Goal: Communication & Community: Answer question/provide support

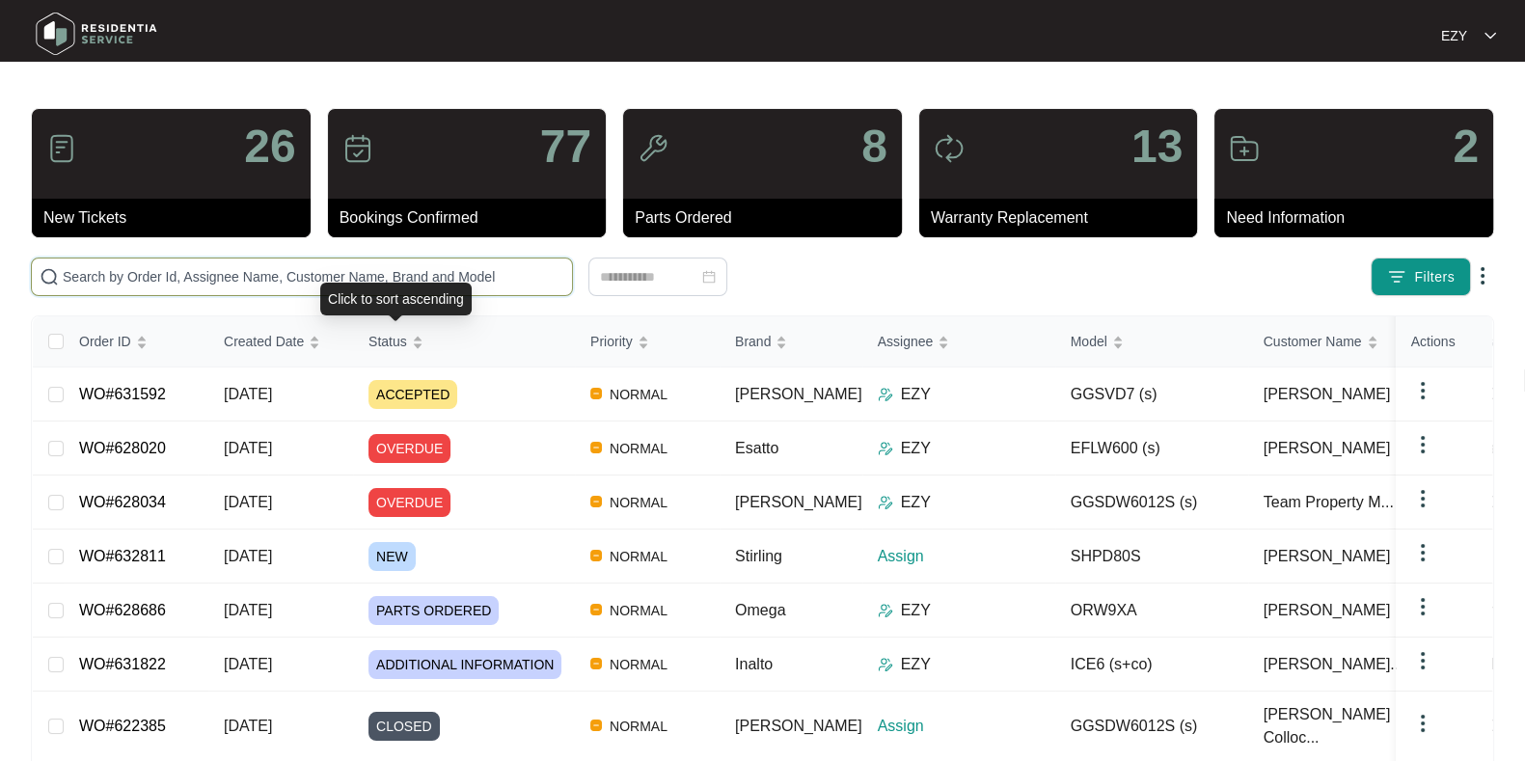
click at [393, 269] on input "text" at bounding box center [314, 276] width 502 height 21
paste input "631822"
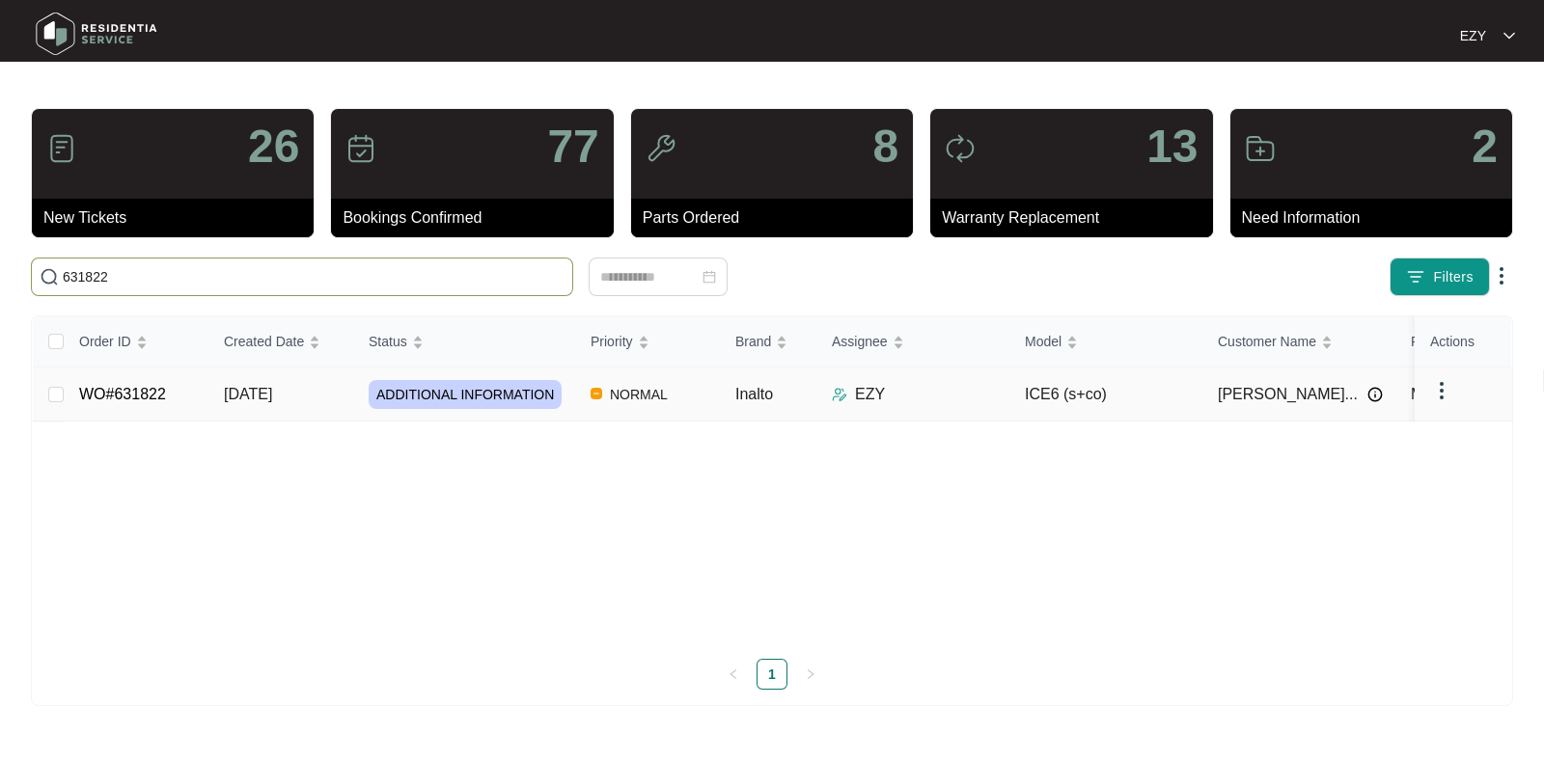
type input "631822"
click at [186, 400] on td "WO#631822" at bounding box center [136, 395] width 145 height 54
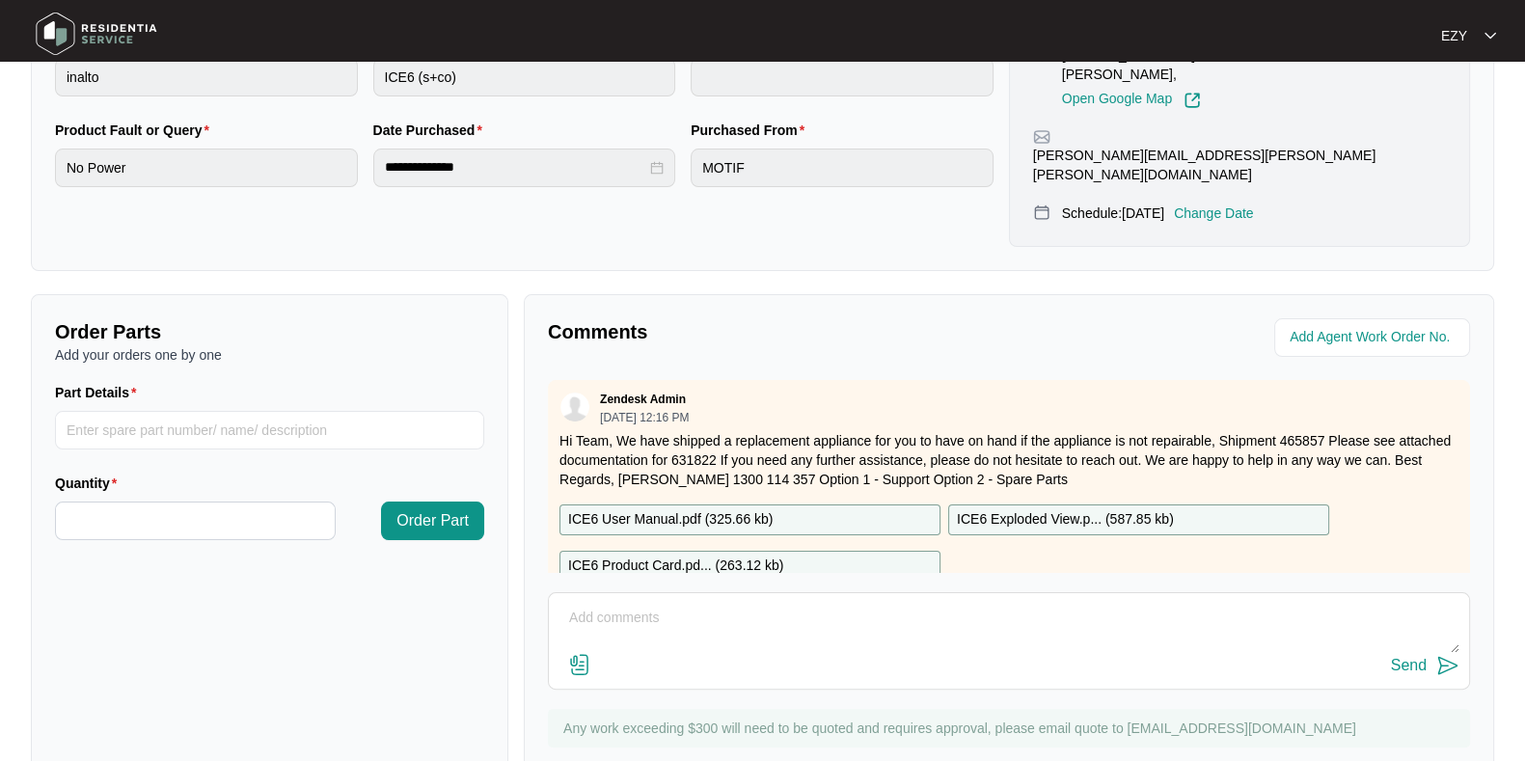
scroll to position [226, 0]
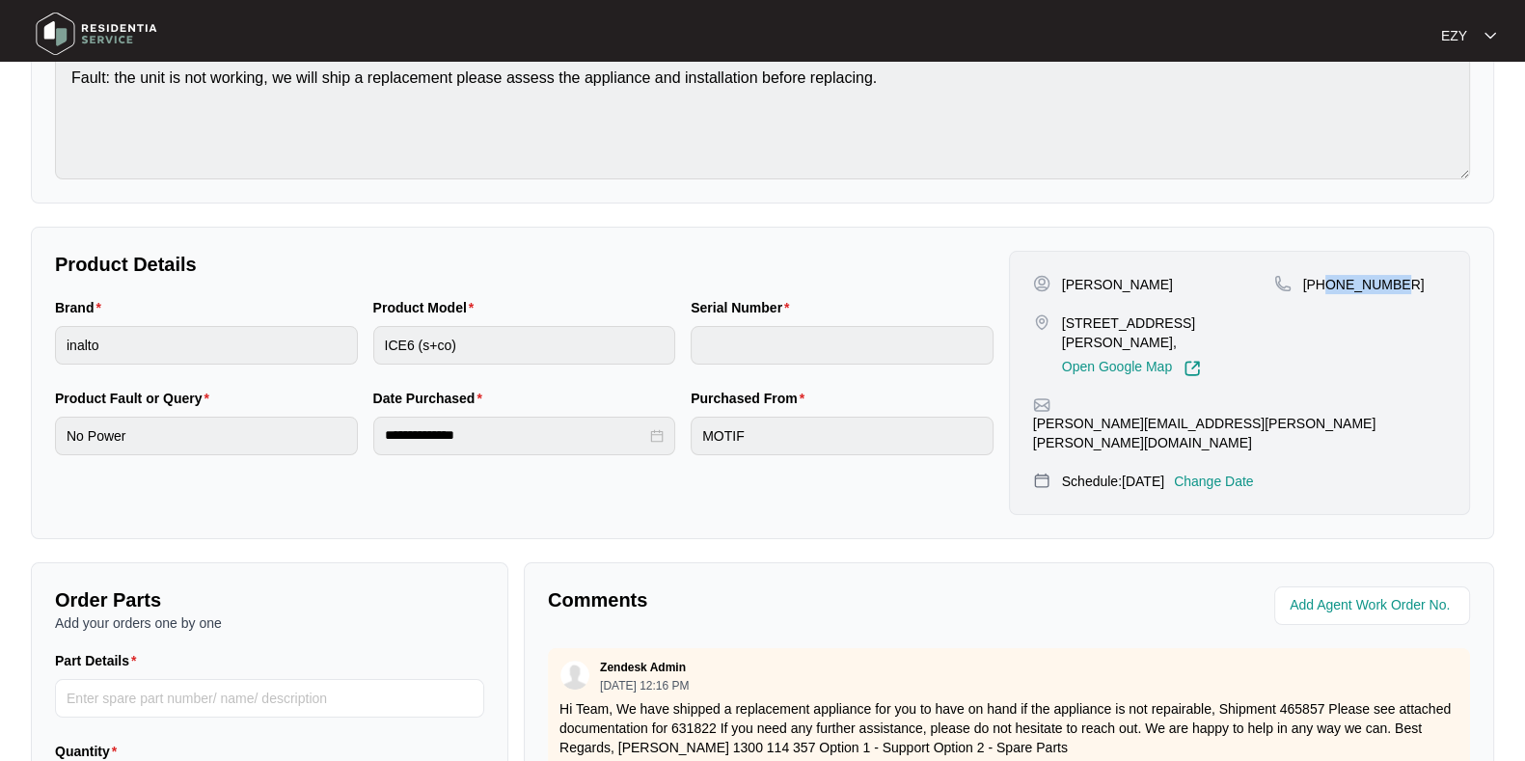
drag, startPoint x: 1434, startPoint y: 283, endPoint x: 1324, endPoint y: 282, distance: 110.0
click at [1324, 282] on div "[PHONE_NUMBER]" at bounding box center [1361, 284] width 172 height 19
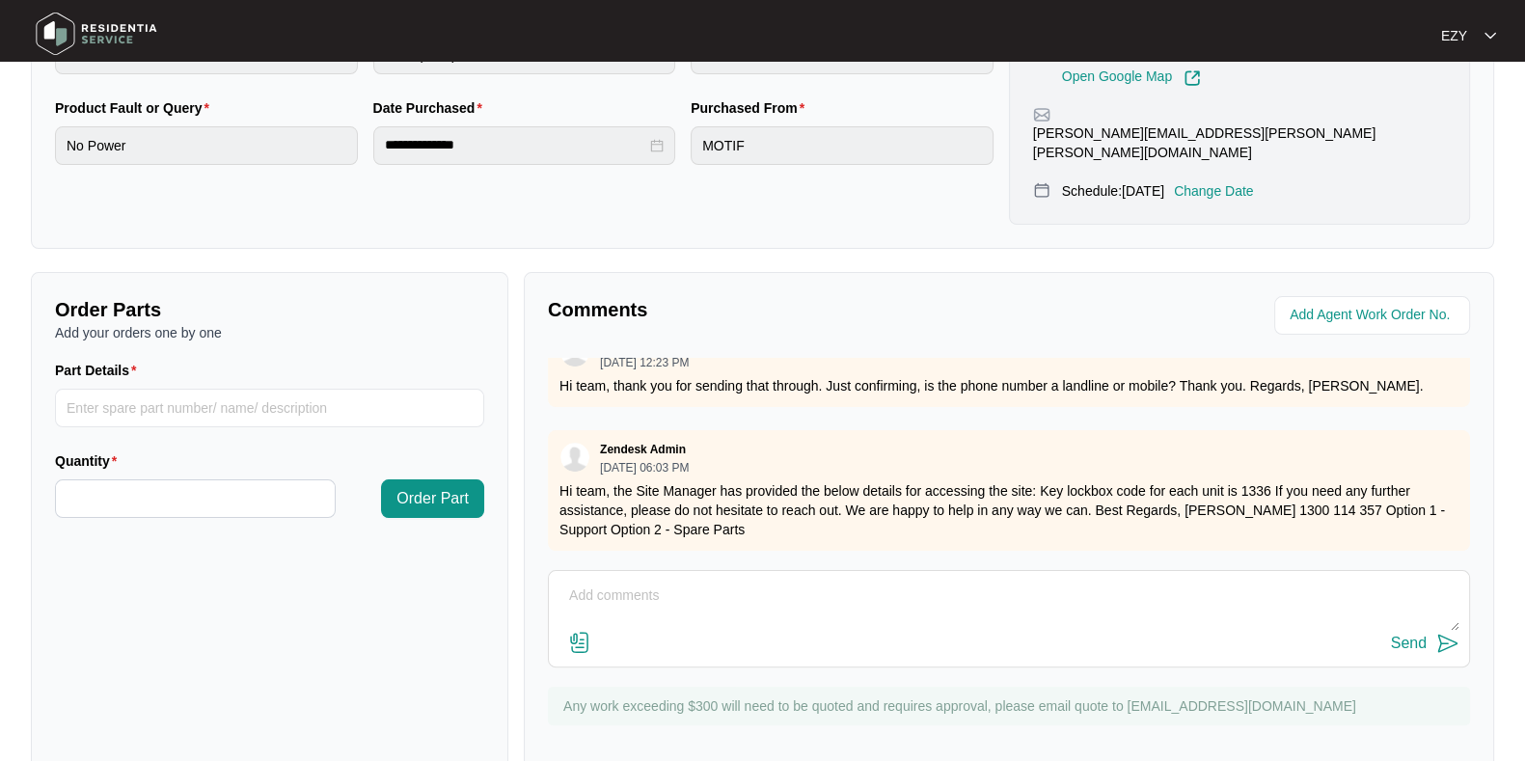
scroll to position [303, 0]
click at [926, 570] on div "Send" at bounding box center [1009, 618] width 922 height 97
click at [928, 581] on textarea at bounding box center [1009, 606] width 901 height 50
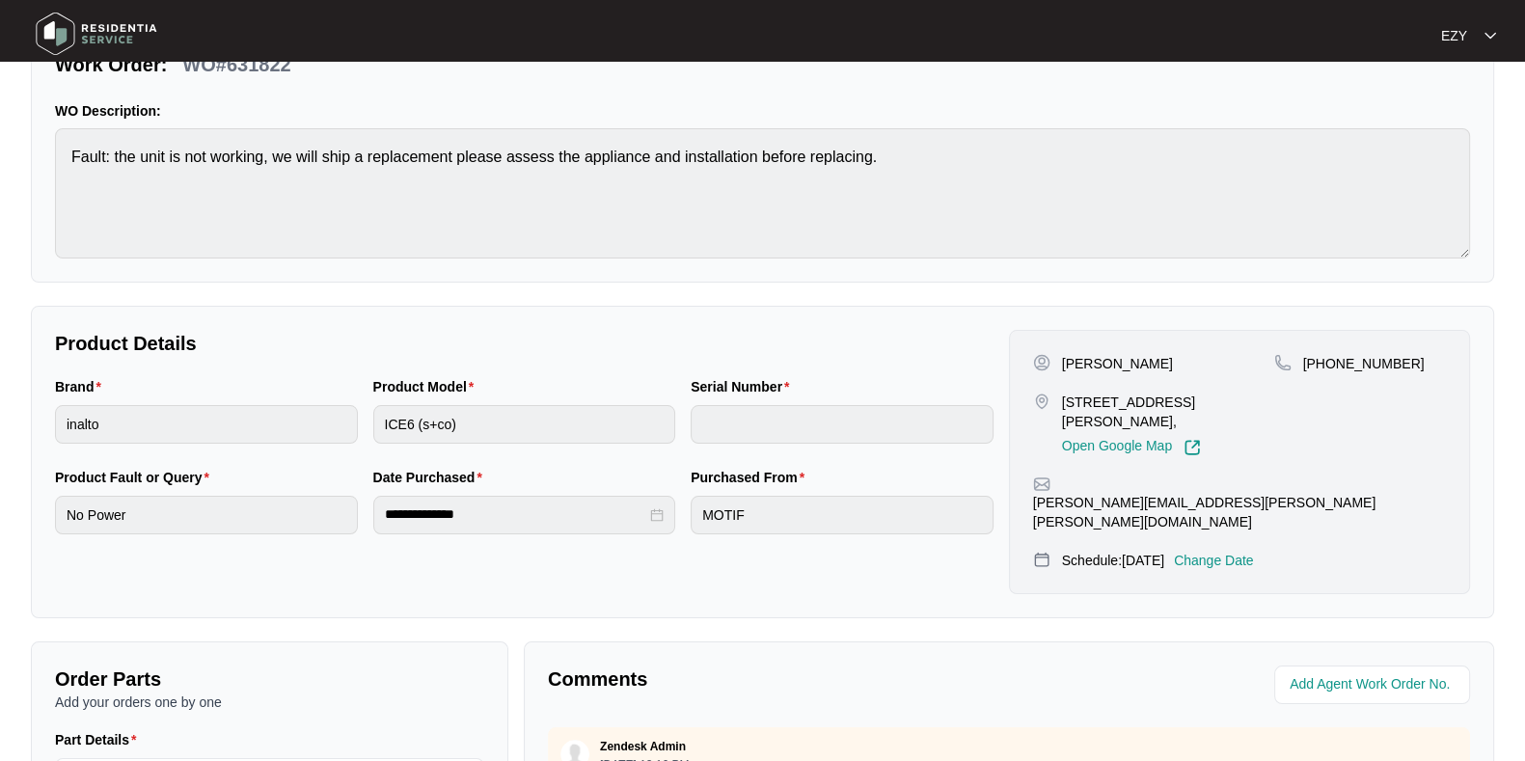
scroll to position [131, 0]
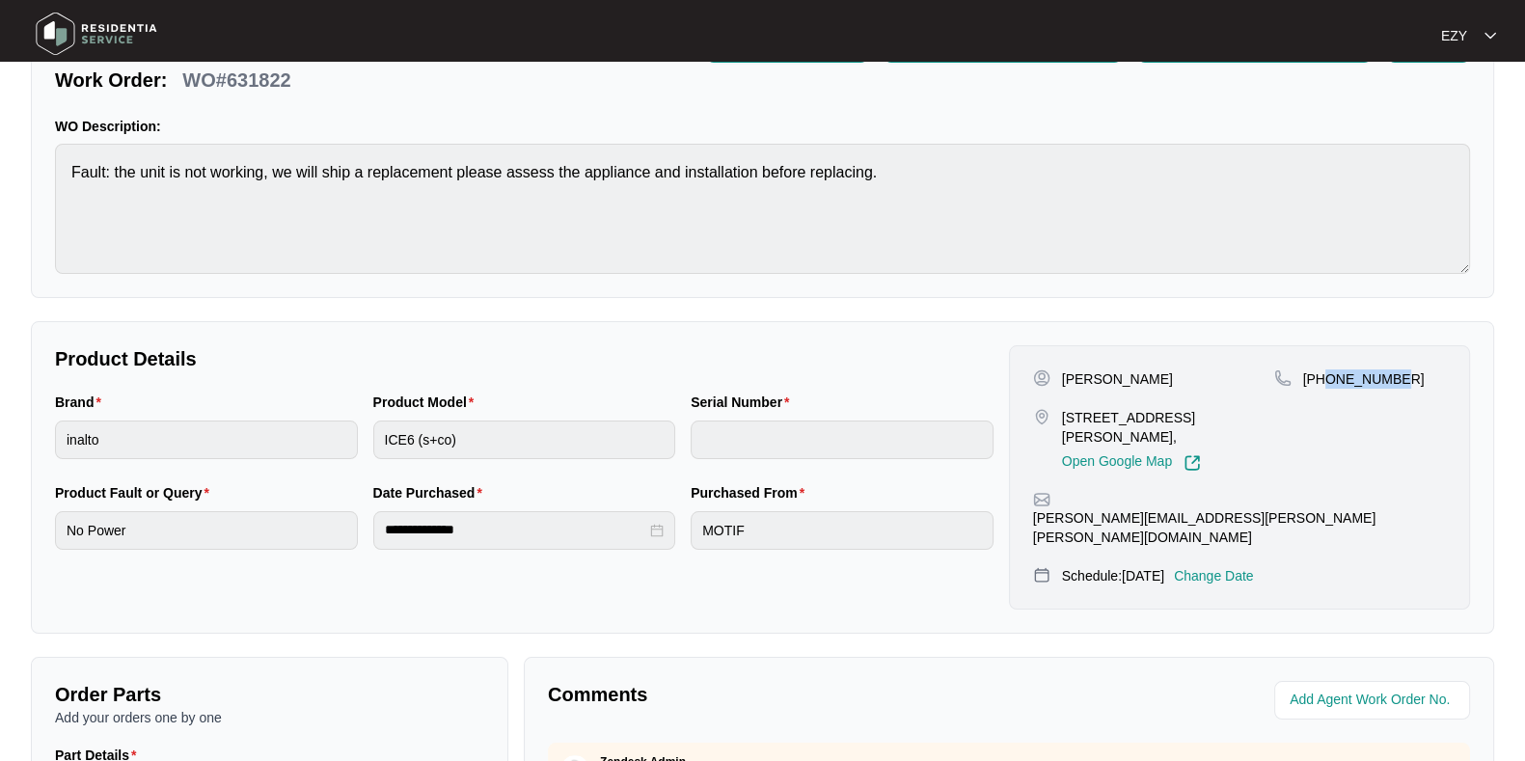
drag, startPoint x: 1426, startPoint y: 386, endPoint x: 1323, endPoint y: 383, distance: 103.3
click at [1323, 383] on div "[PHONE_NUMBER]" at bounding box center [1361, 379] width 172 height 19
copy p "383911900"
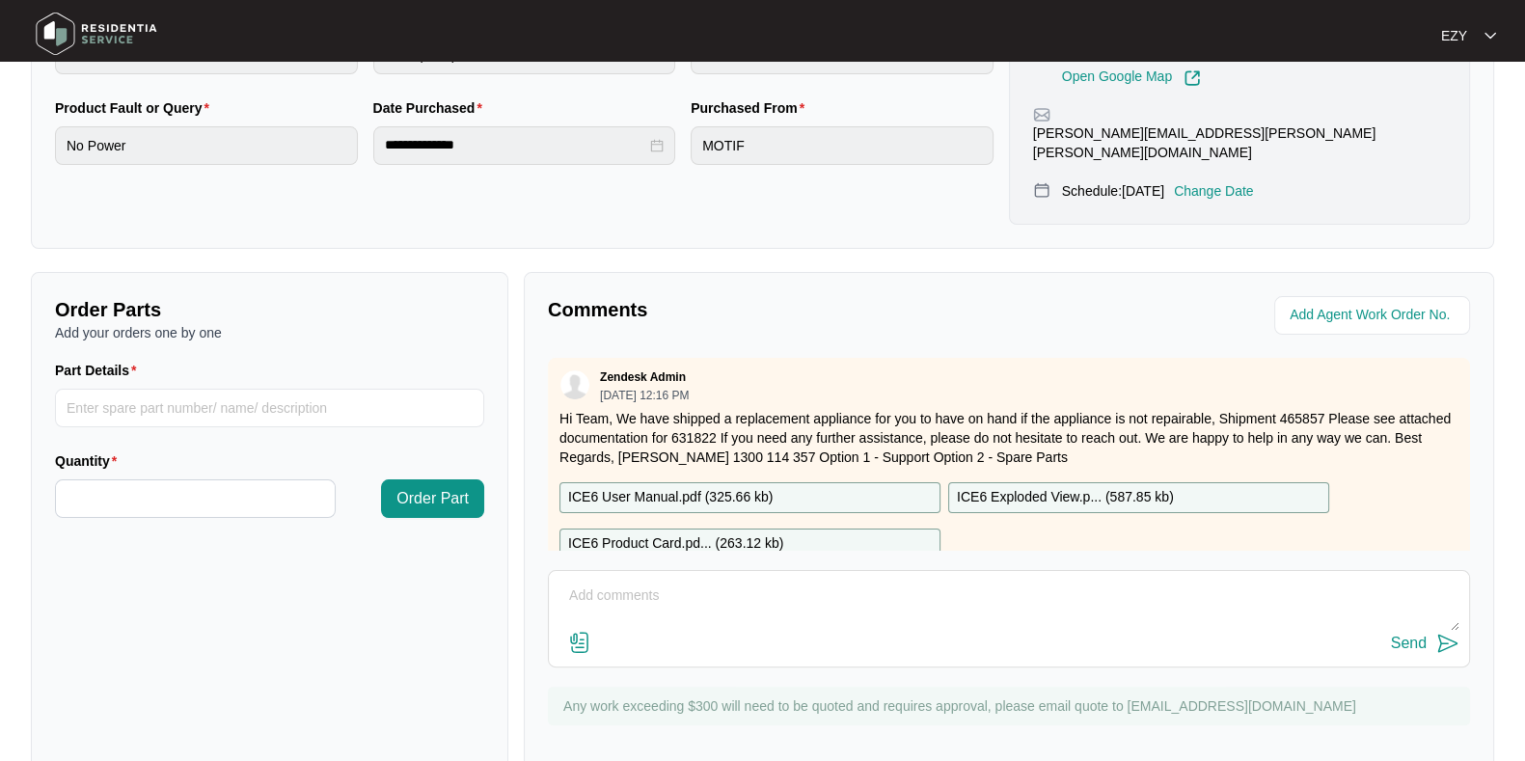
scroll to position [303, 0]
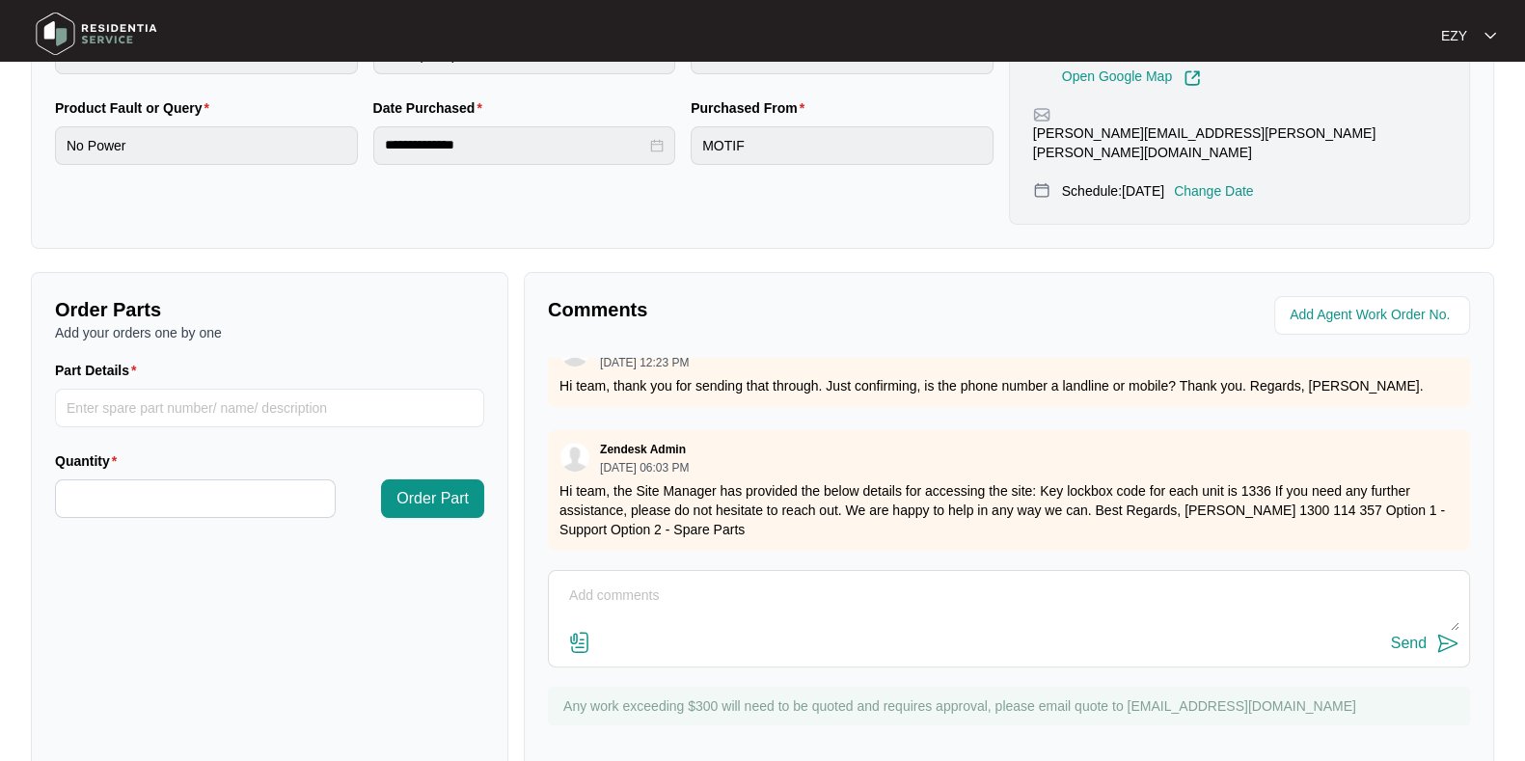
click at [757, 631] on div "Send" at bounding box center [1009, 644] width 901 height 26
click at [706, 581] on textarea at bounding box center [1009, 606] width 901 height 50
type textarea "h"
click at [1303, 581] on textarea "Hi team, thank you for letting us know. Just confirming there is no one current…" at bounding box center [1009, 606] width 901 height 50
click at [1417, 581] on textarea "Hi team, thank you for letting us know. Just confirming there is no one current…" at bounding box center [1009, 606] width 901 height 50
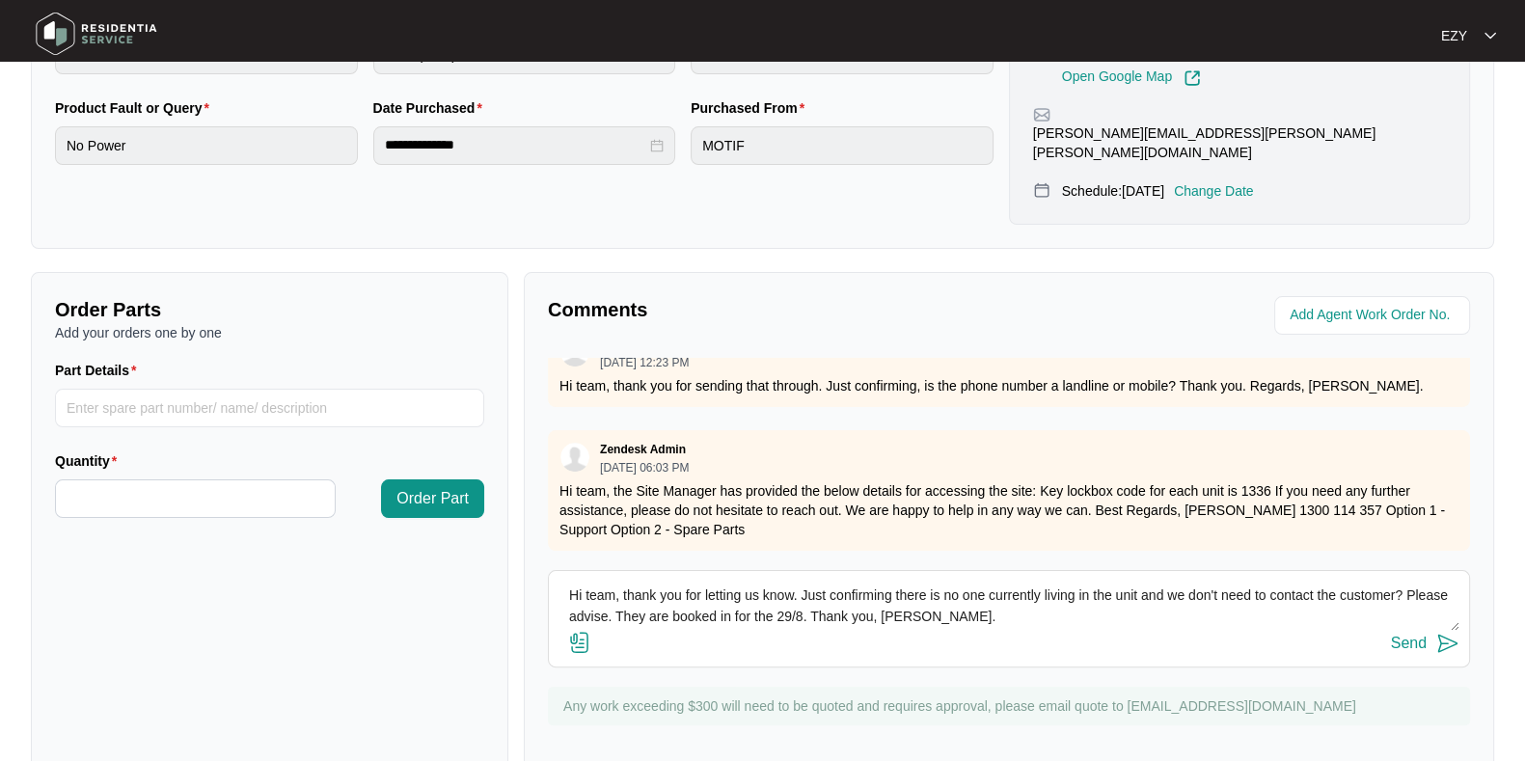
type textarea "Hi team, thank you for letting us know. Just confirming there is no one current…"
click at [1429, 631] on button "Send" at bounding box center [1425, 644] width 69 height 26
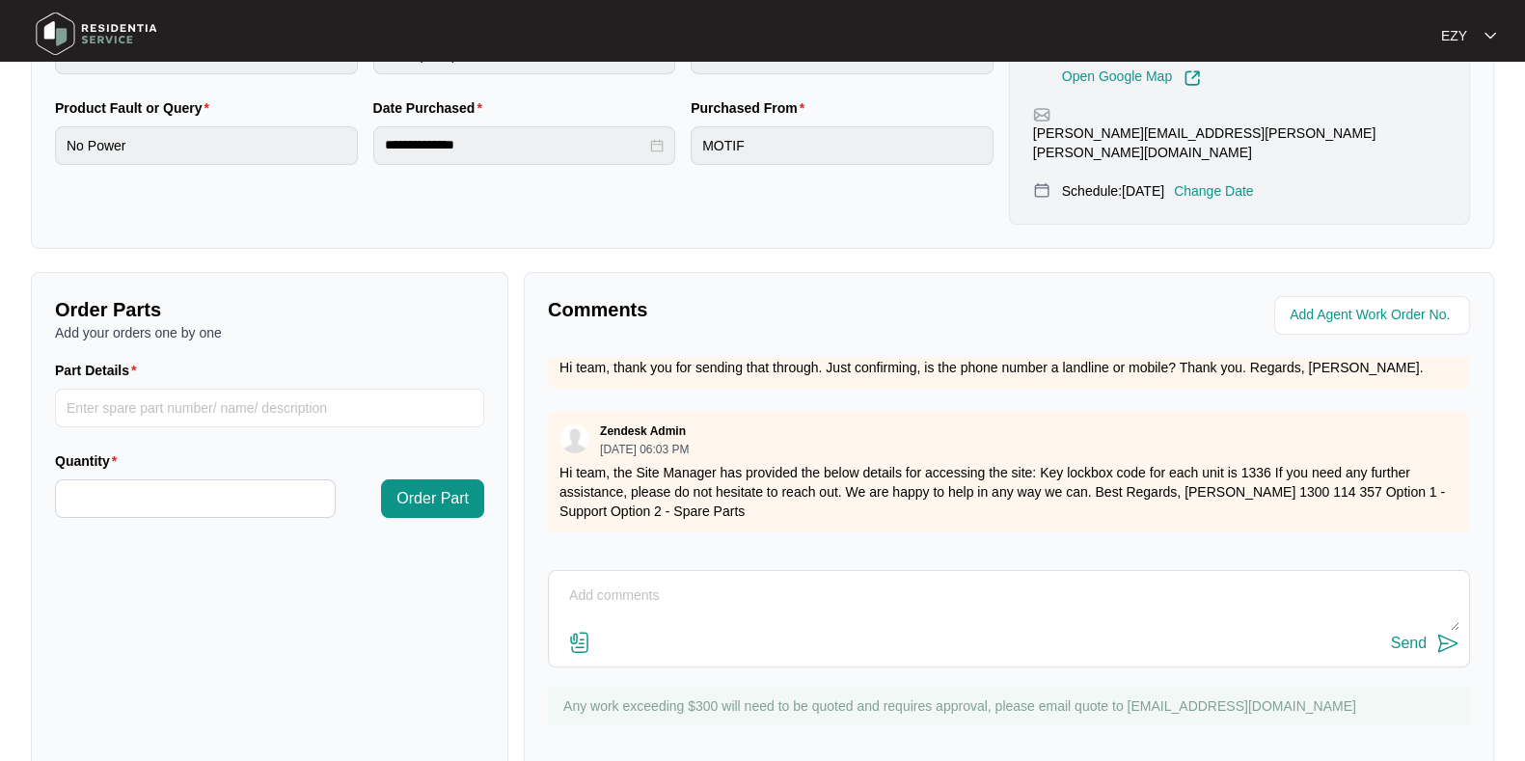
scroll to position [0, 0]
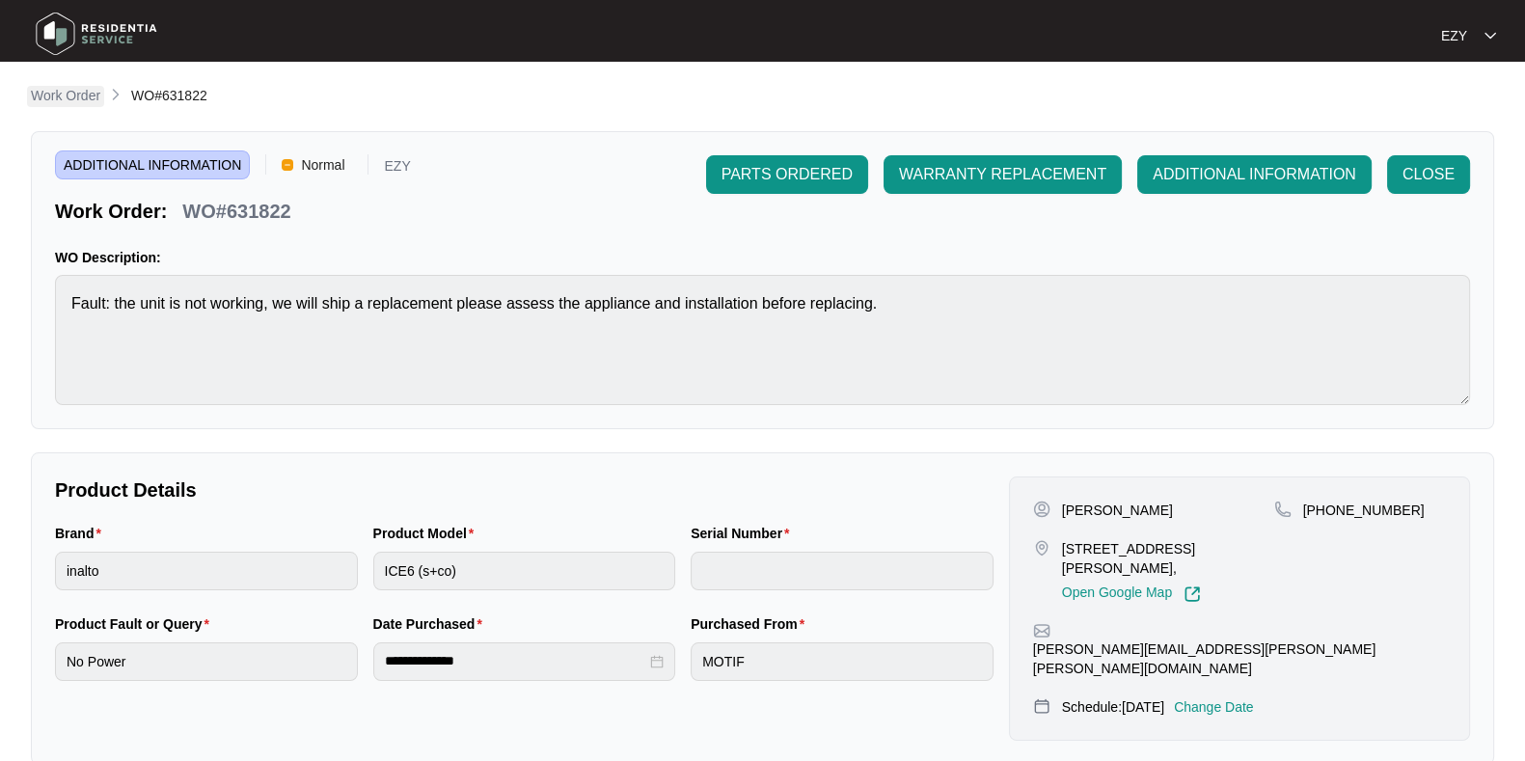
click at [72, 88] on p "Work Order" at bounding box center [65, 95] width 69 height 19
click at [75, 99] on p "Work Order" at bounding box center [65, 95] width 69 height 19
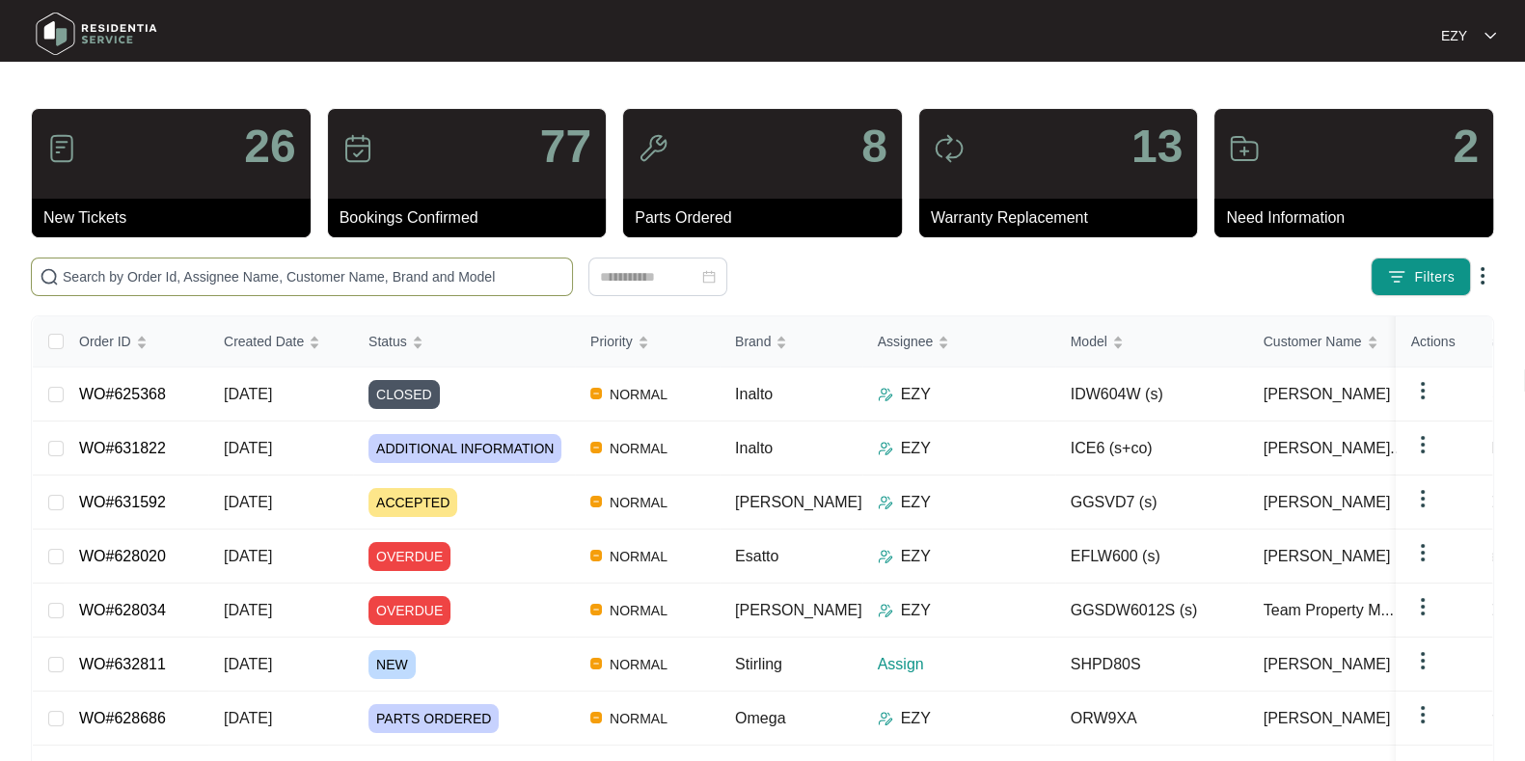
click at [226, 284] on input "text" at bounding box center [314, 276] width 502 height 21
paste input "617644"
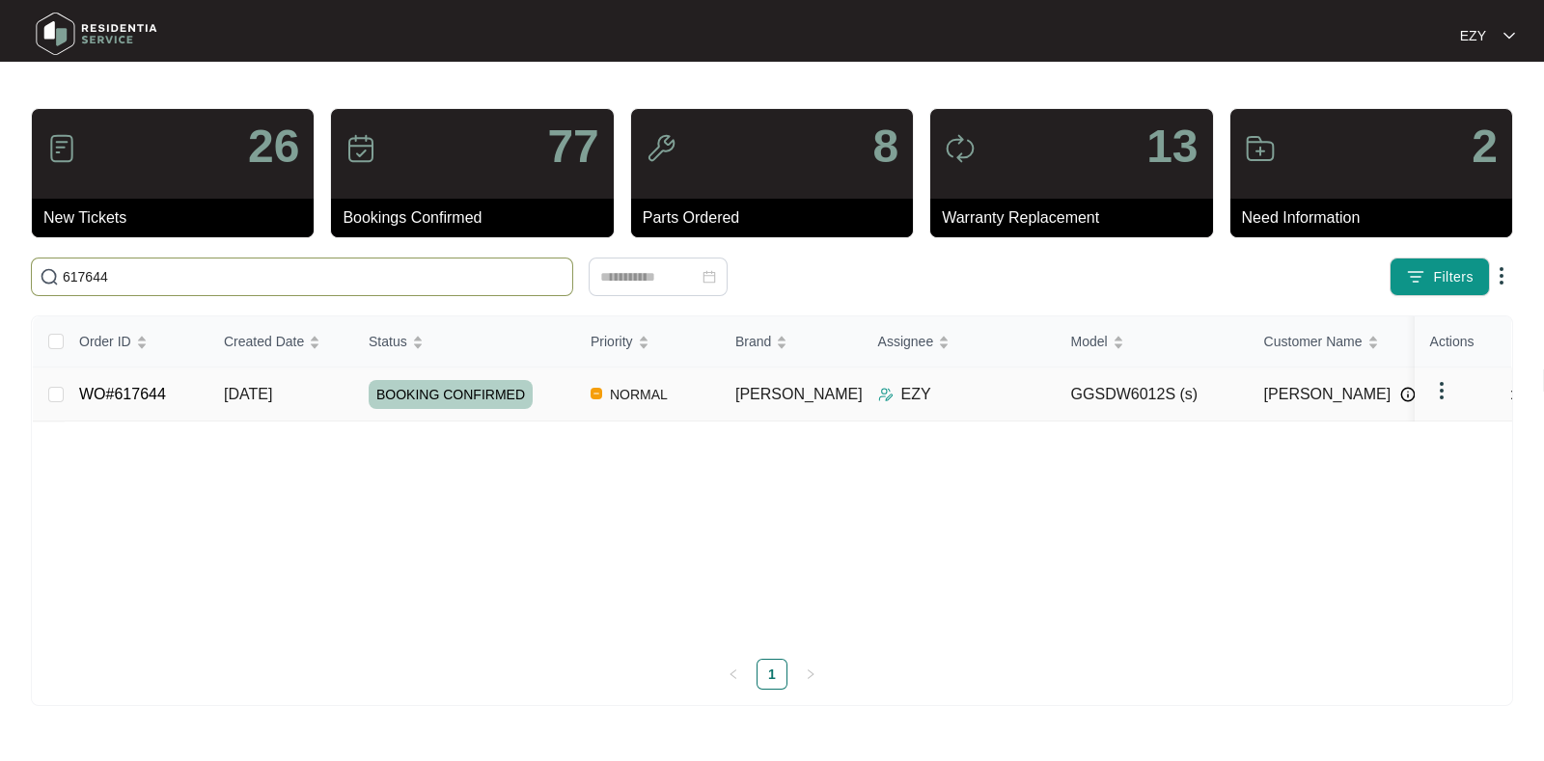
type input "617644"
click at [173, 400] on td "WO#617644" at bounding box center [136, 395] width 145 height 54
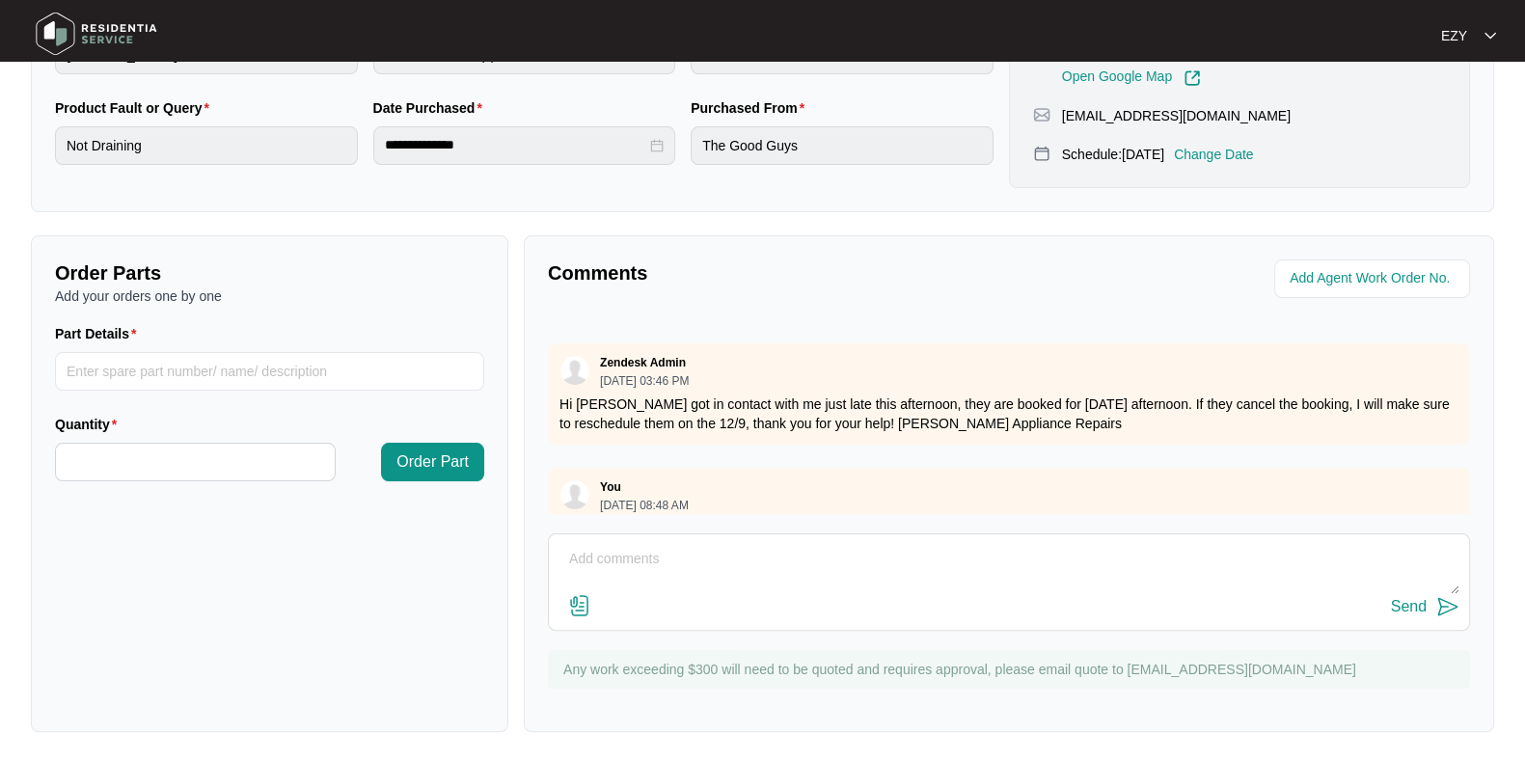
scroll to position [1481, 0]
